Goal: Check status: Check status

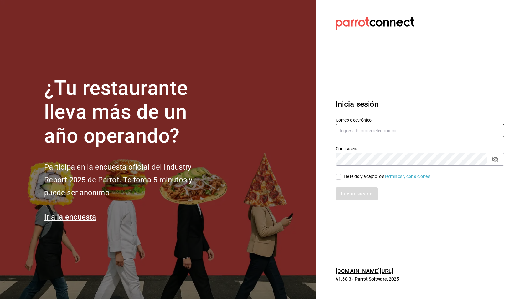
type input "[EMAIL_ADDRESS][DOMAIN_NAME]"
click at [337, 176] on input "He leído y acepto los Términos y condiciones." at bounding box center [338, 177] width 6 height 6
checkbox input "true"
click at [350, 192] on button "Iniciar sesión" at bounding box center [356, 193] width 43 height 13
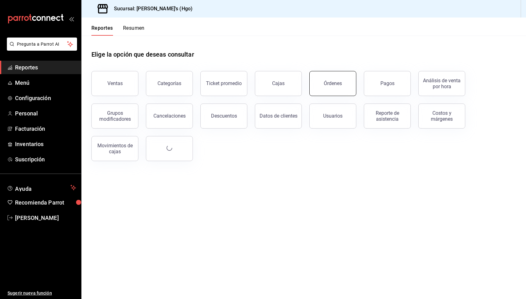
click at [341, 85] on button "Órdenes" at bounding box center [332, 83] width 47 height 25
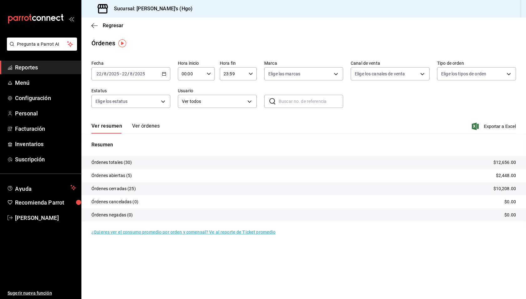
click at [145, 73] on input "2025" at bounding box center [140, 73] width 11 height 5
click at [125, 164] on span "Rango de fechas" at bounding box center [121, 163] width 48 height 7
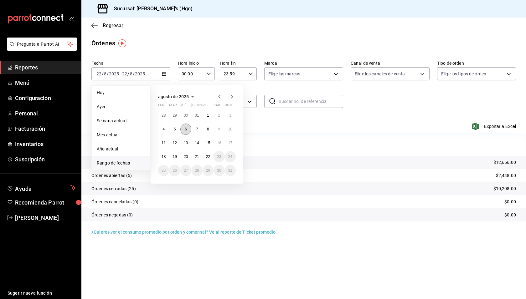
click at [185, 127] on abbr "6" at bounding box center [186, 129] width 2 height 4
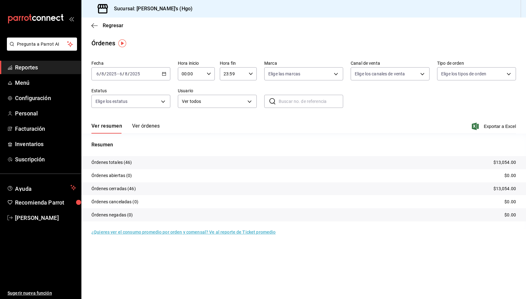
click at [155, 127] on button "Ver órdenes" at bounding box center [146, 128] width 28 height 11
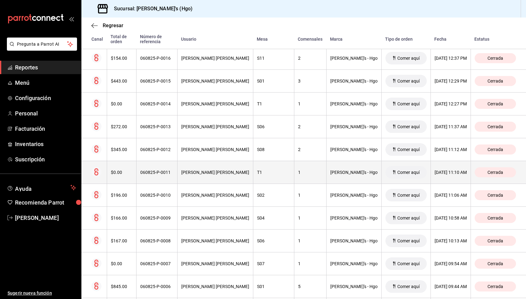
scroll to position [807, 0]
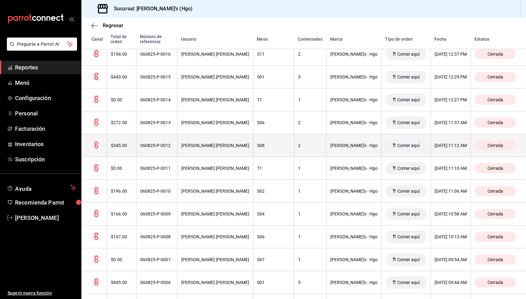
click at [177, 137] on th "060825-P-0012" at bounding box center [156, 145] width 41 height 23
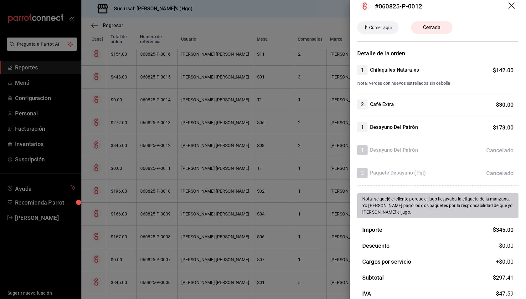
scroll to position [0, 0]
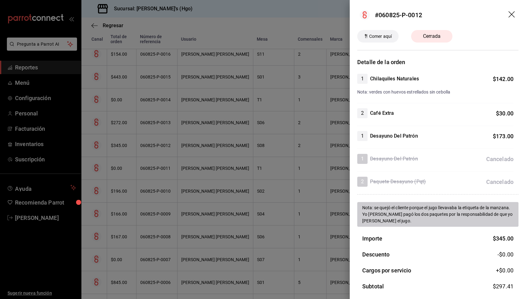
click at [508, 13] on icon "drag" at bounding box center [511, 14] width 6 height 6
